Goal: Ask a question: Seek information or help from site administrators or community

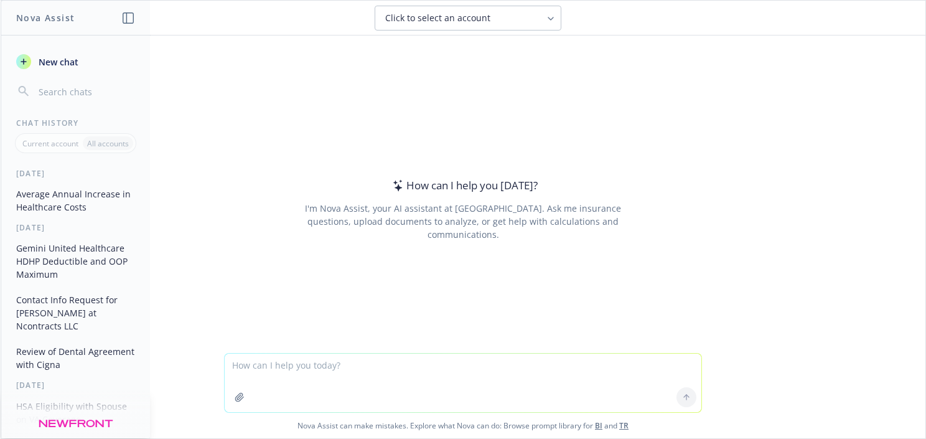
click at [296, 360] on textarea at bounding box center [463, 382] width 477 height 58
type textarea "What does TMJ stand for?"
